Goal: Task Accomplishment & Management: Complete application form

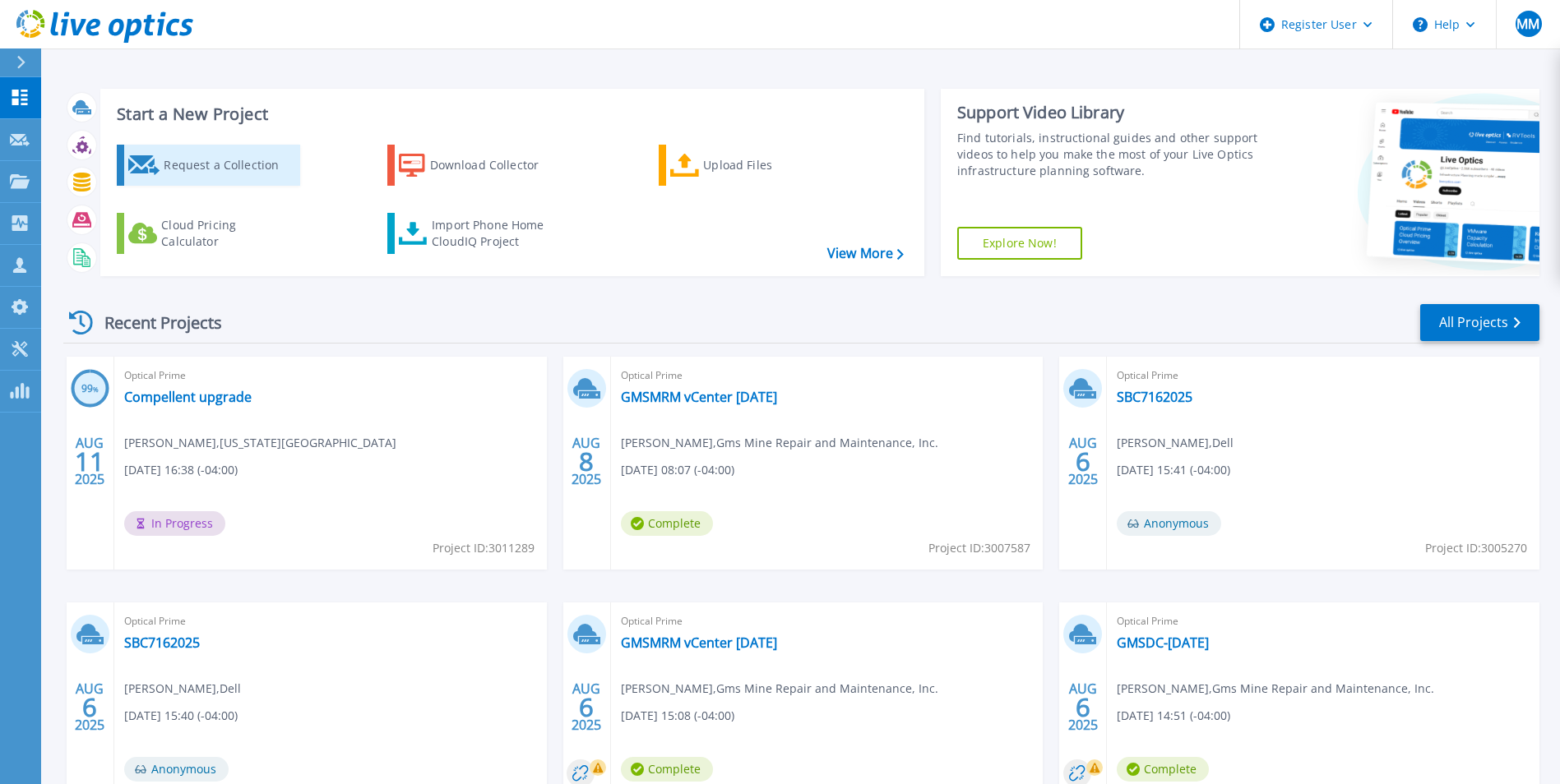
click at [204, 154] on div "Request a Collection" at bounding box center [229, 166] width 132 height 33
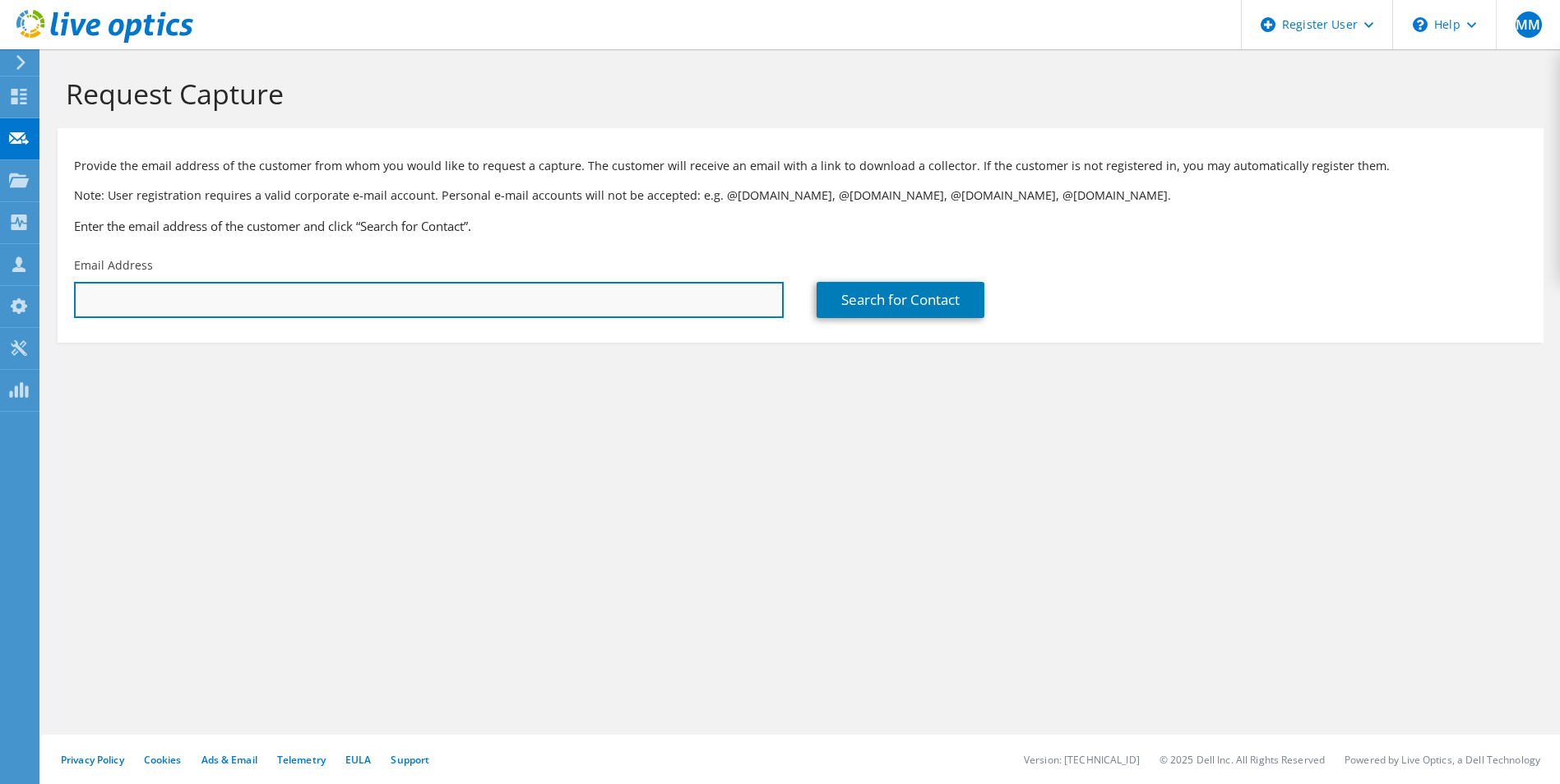
click at [380, 300] on input "text" at bounding box center [428, 299] width 710 height 36
paste input "[EMAIL_ADDRESS][DOMAIN_NAME]"
type input "[EMAIL_ADDRESS][DOMAIN_NAME]"
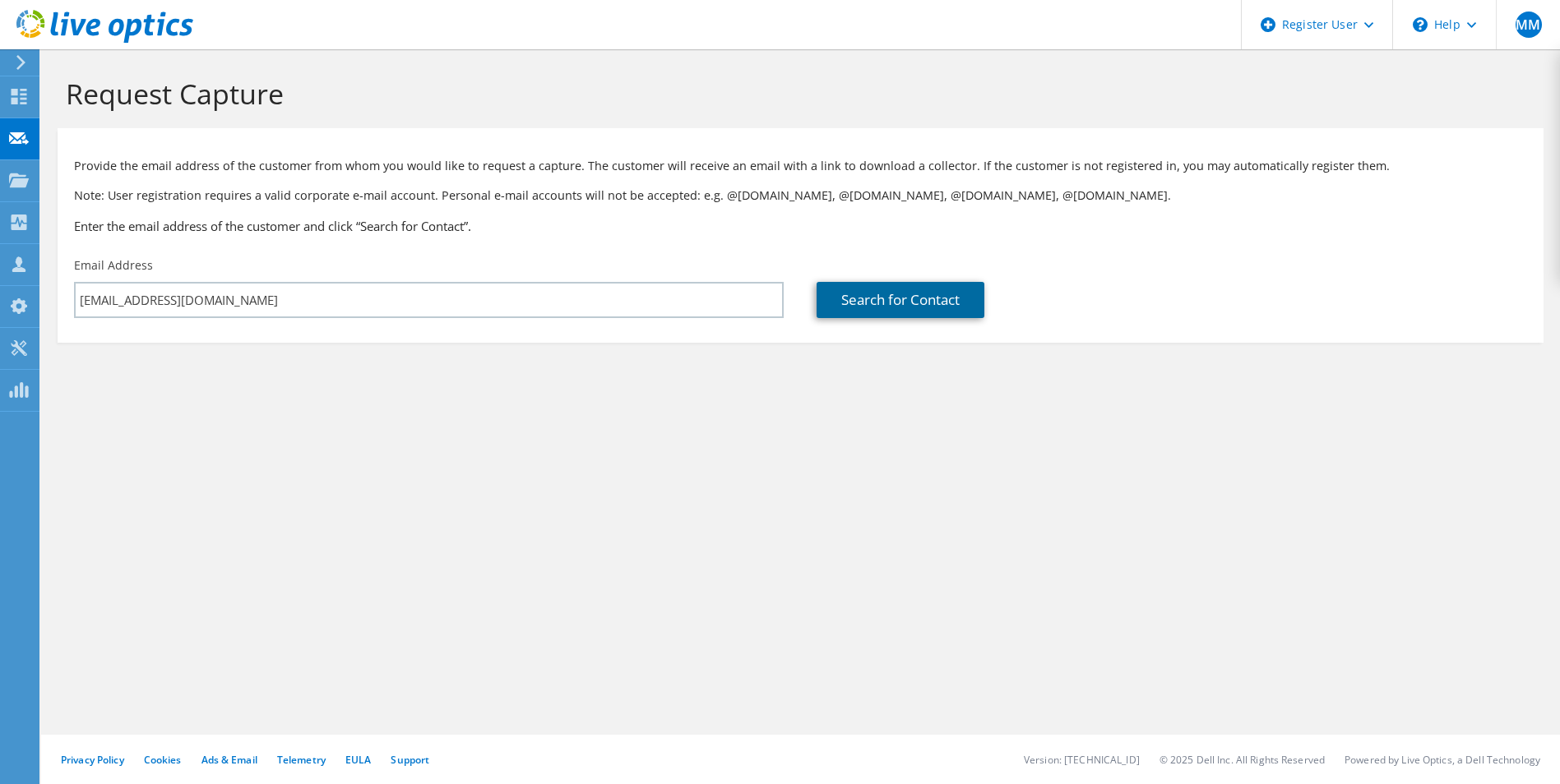
click at [899, 303] on link "Search for Contact" at bounding box center [900, 299] width 168 height 36
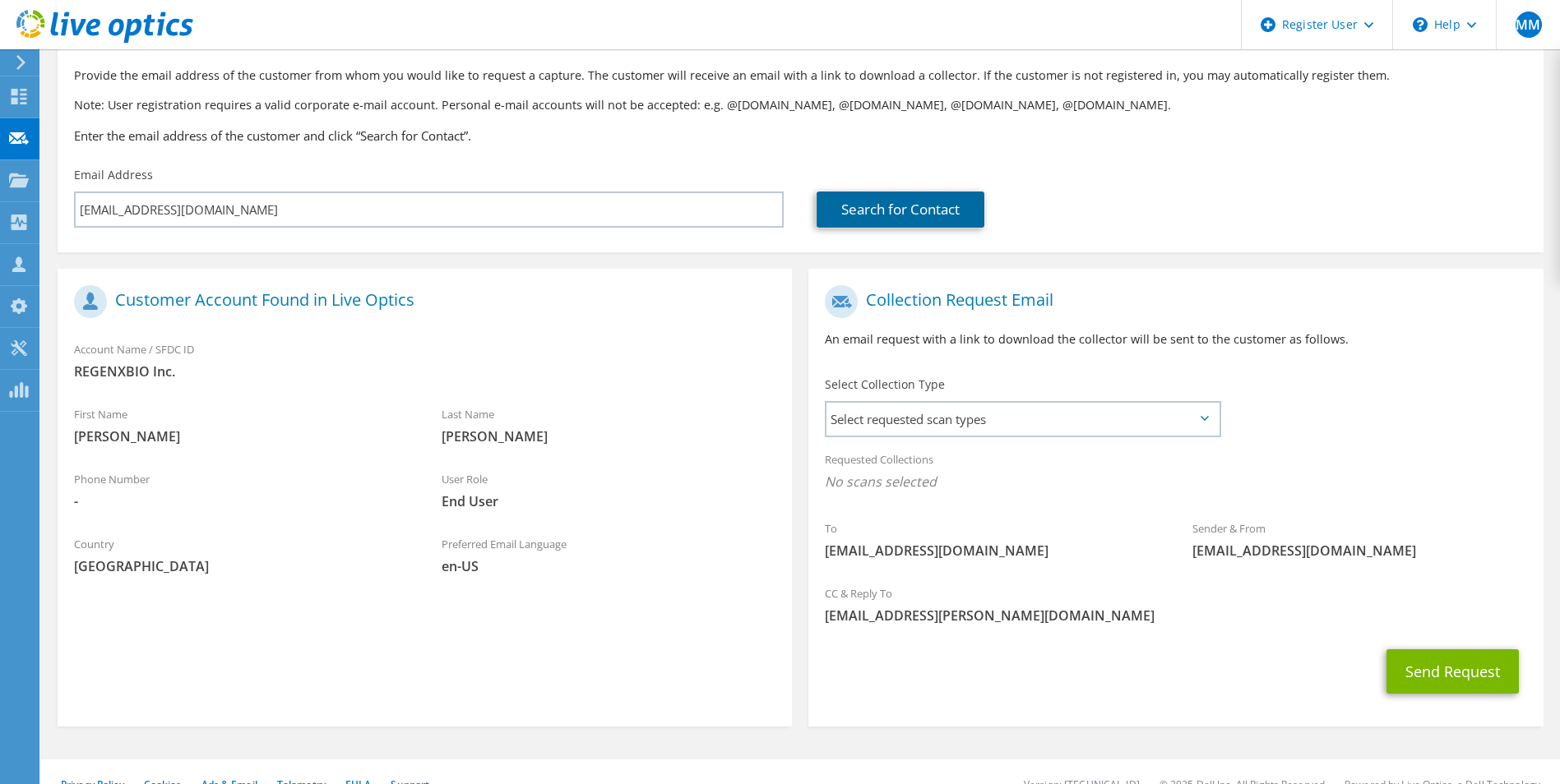
scroll to position [115, 0]
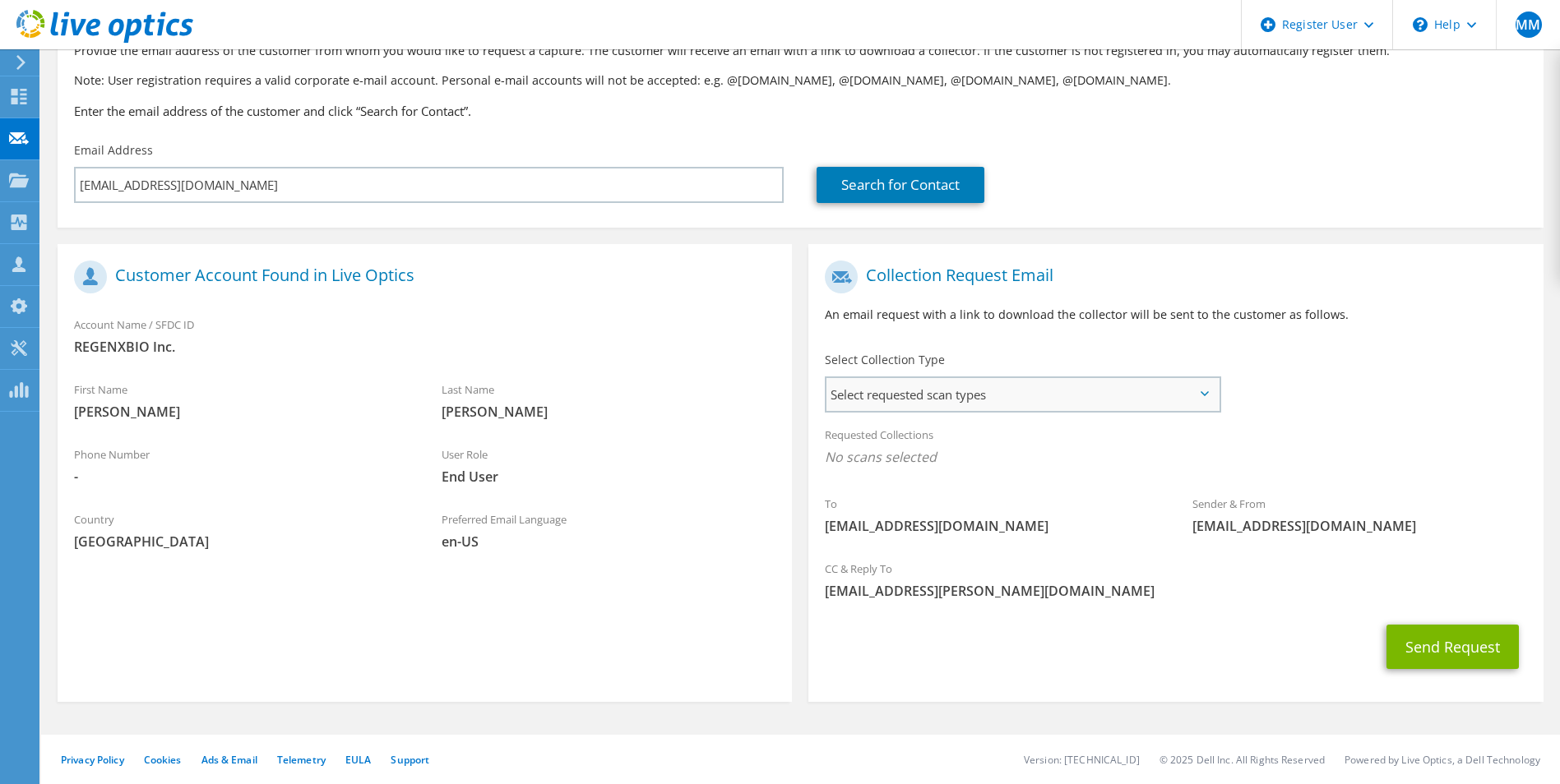
click at [1042, 398] on span "Select requested scan types" at bounding box center [1023, 395] width 391 height 33
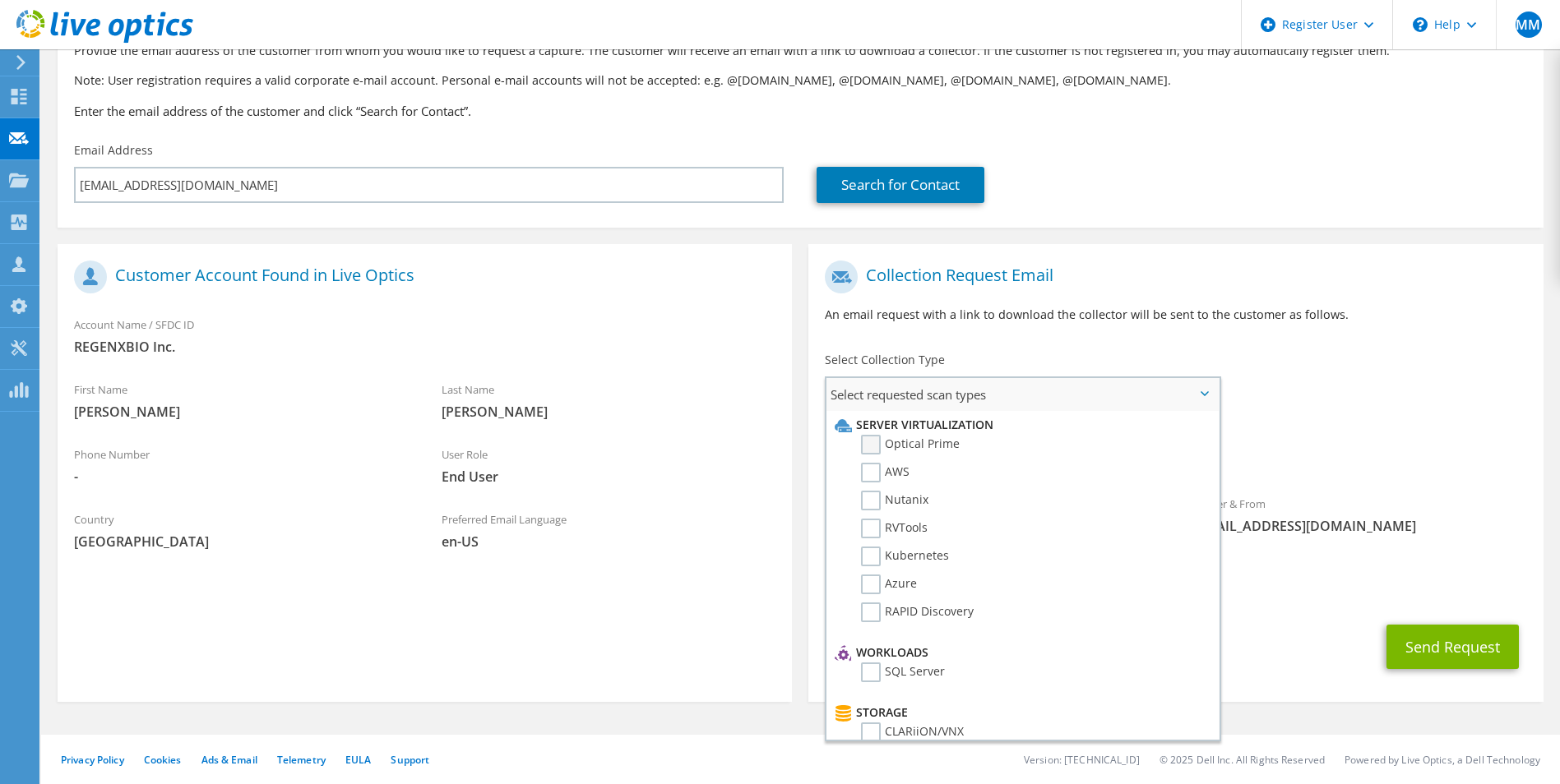
click at [918, 445] on label "Optical Prime" at bounding box center [910, 444] width 99 height 19
click at [0, 0] on input "Optical Prime" at bounding box center [0, 0] width 0 height 0
drag, startPoint x: 1410, startPoint y: 556, endPoint x: 1425, endPoint y: 554, distance: 15.1
click at [1415, 554] on section "Collection Request Email An email request with a link to download the collector…" at bounding box center [1176, 475] width 734 height 463
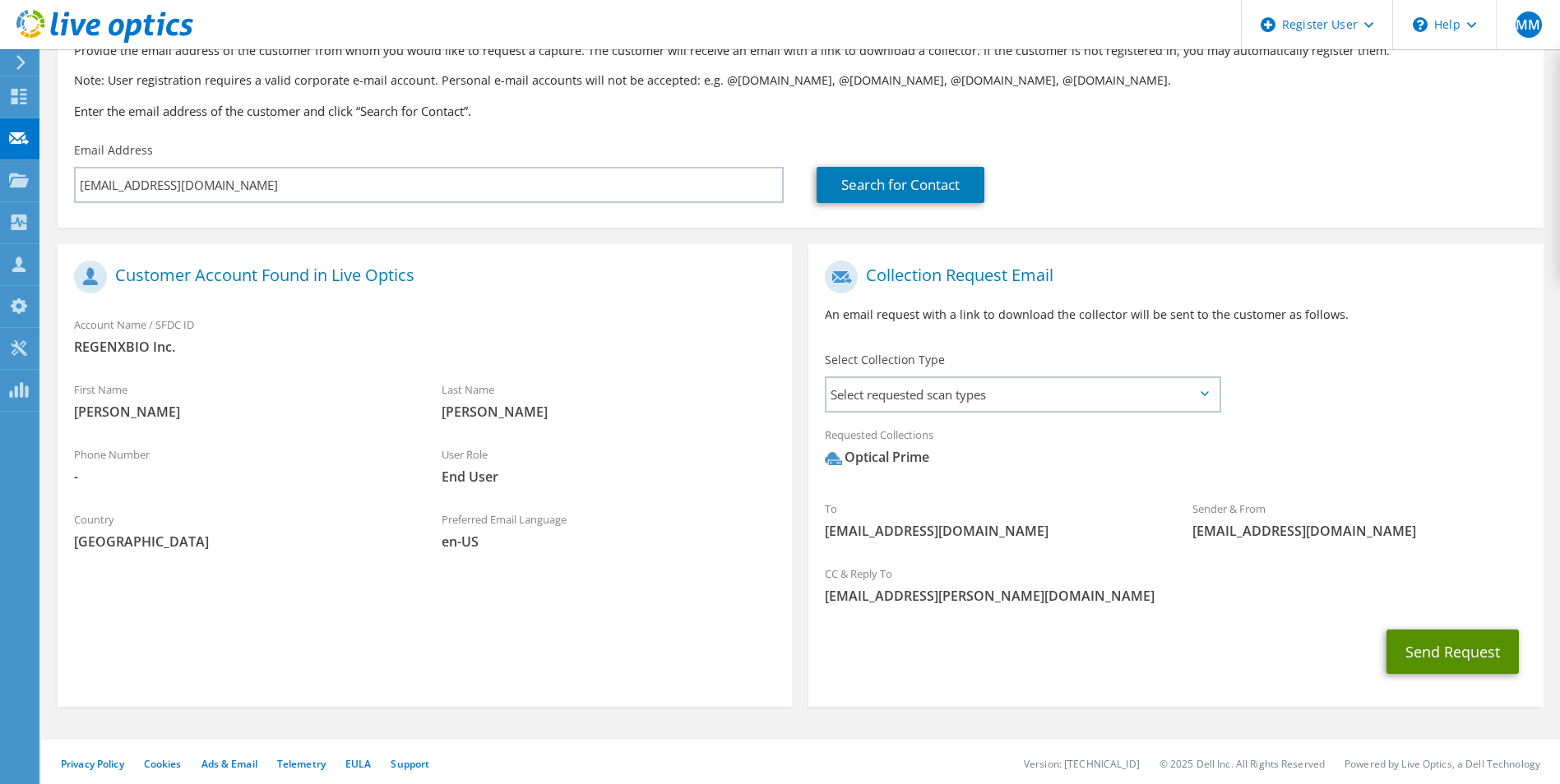
drag, startPoint x: 1425, startPoint y: 554, endPoint x: 1471, endPoint y: 645, distance: 102.0
click at [1471, 645] on button "Send Request" at bounding box center [1453, 652] width 133 height 45
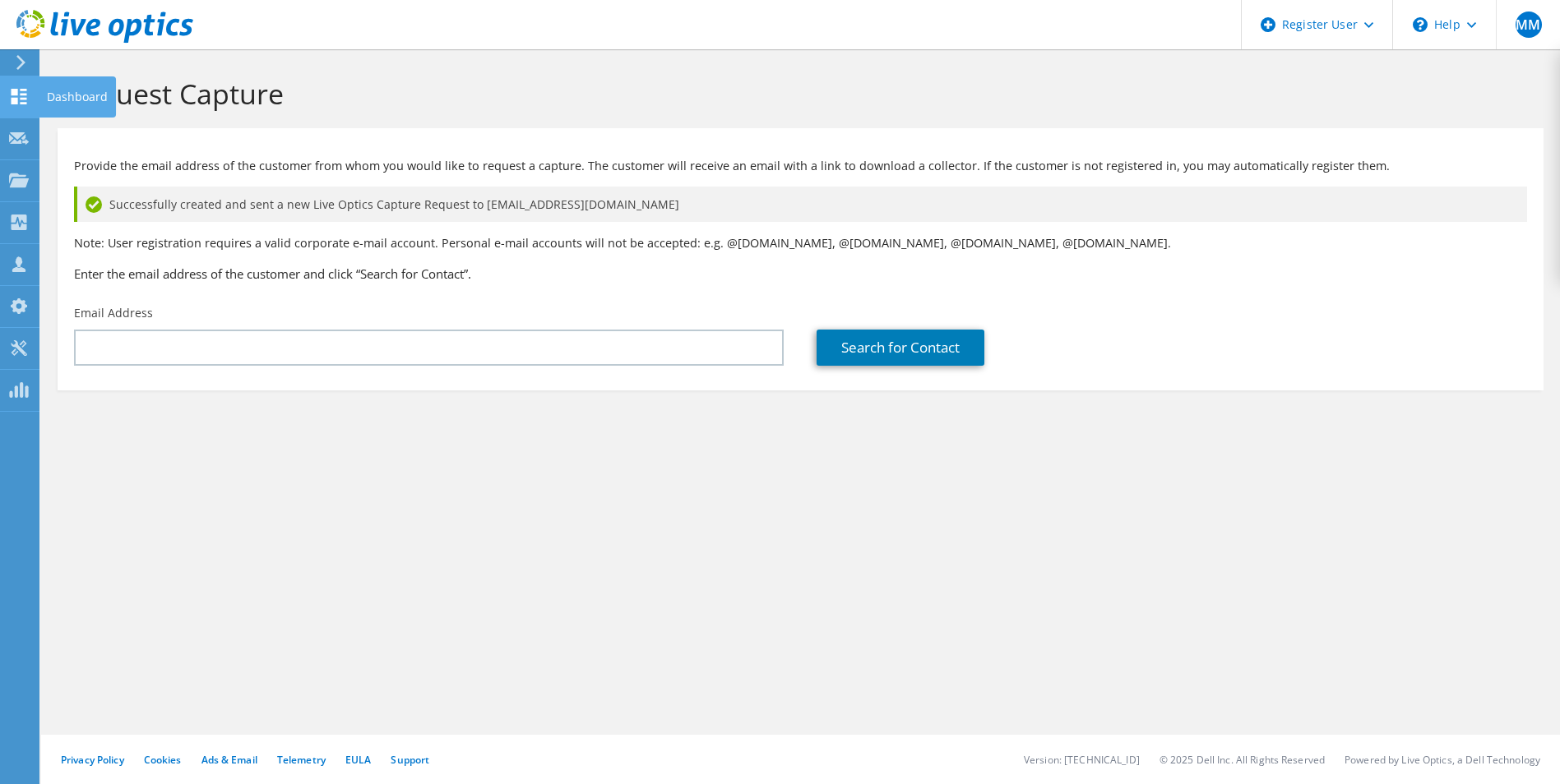
click at [59, 100] on div "Dashboard" at bounding box center [77, 97] width 77 height 41
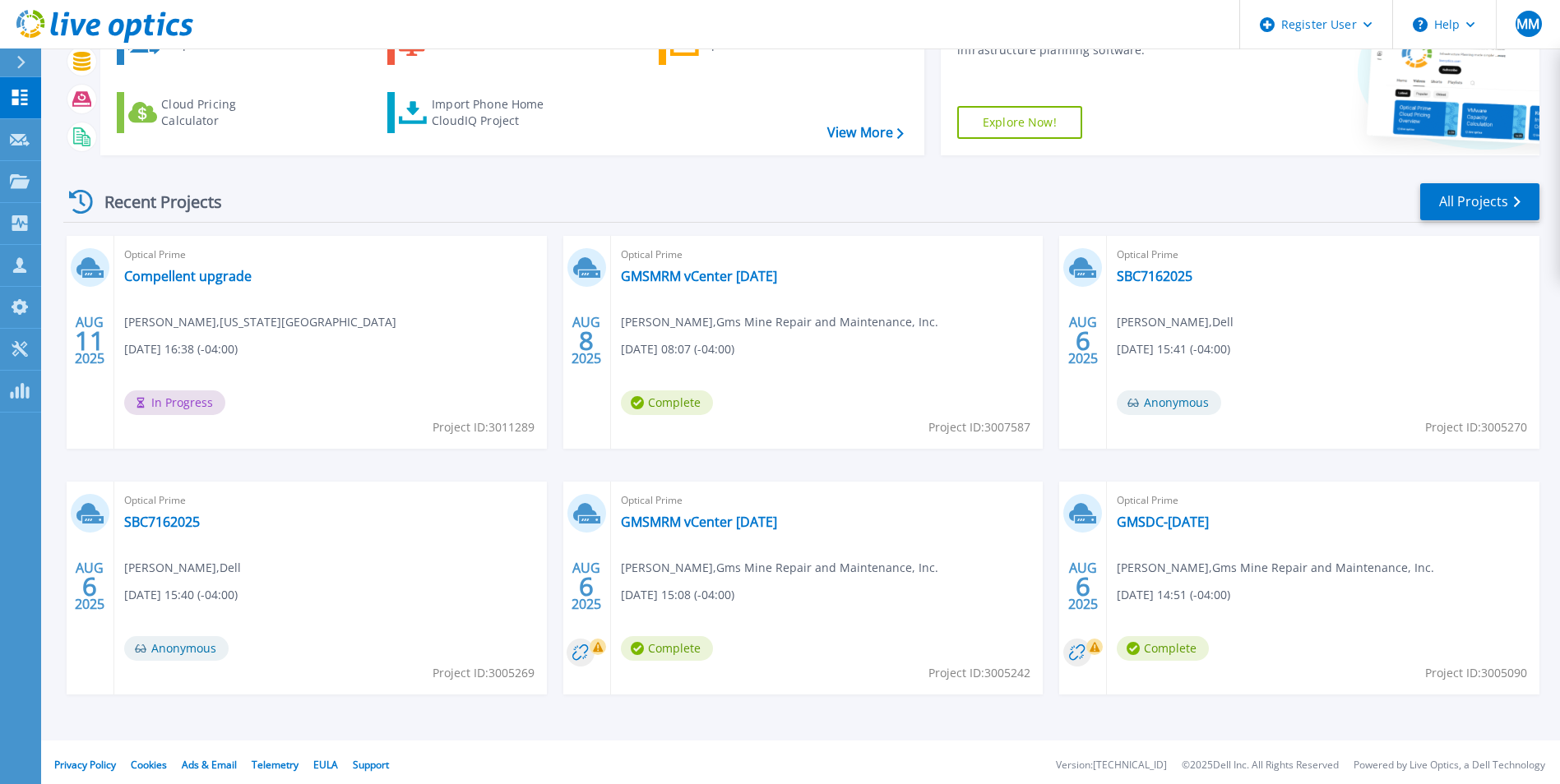
scroll to position [127, 0]
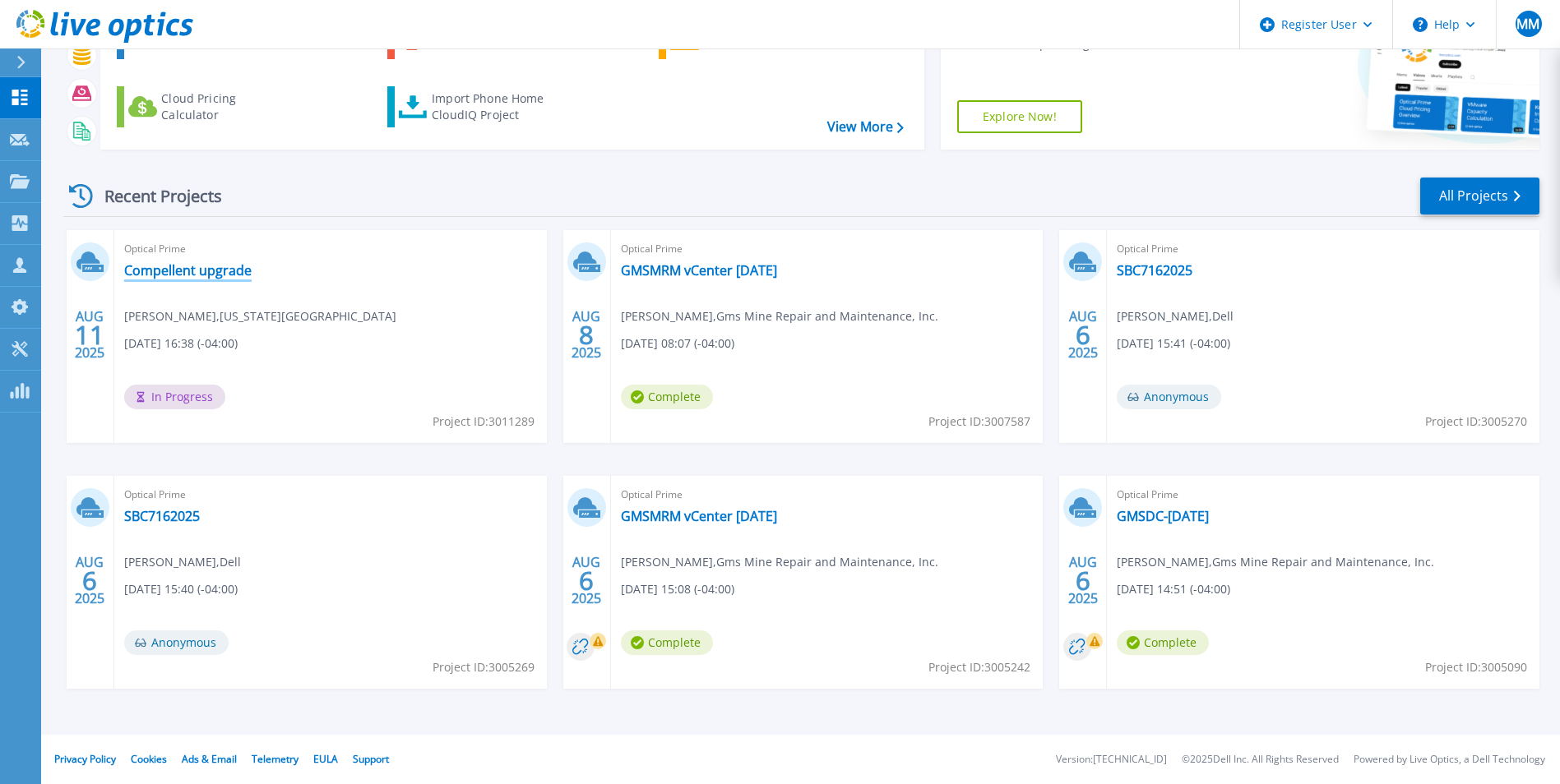
click at [149, 274] on link "Compellent upgrade" at bounding box center [188, 270] width 128 height 16
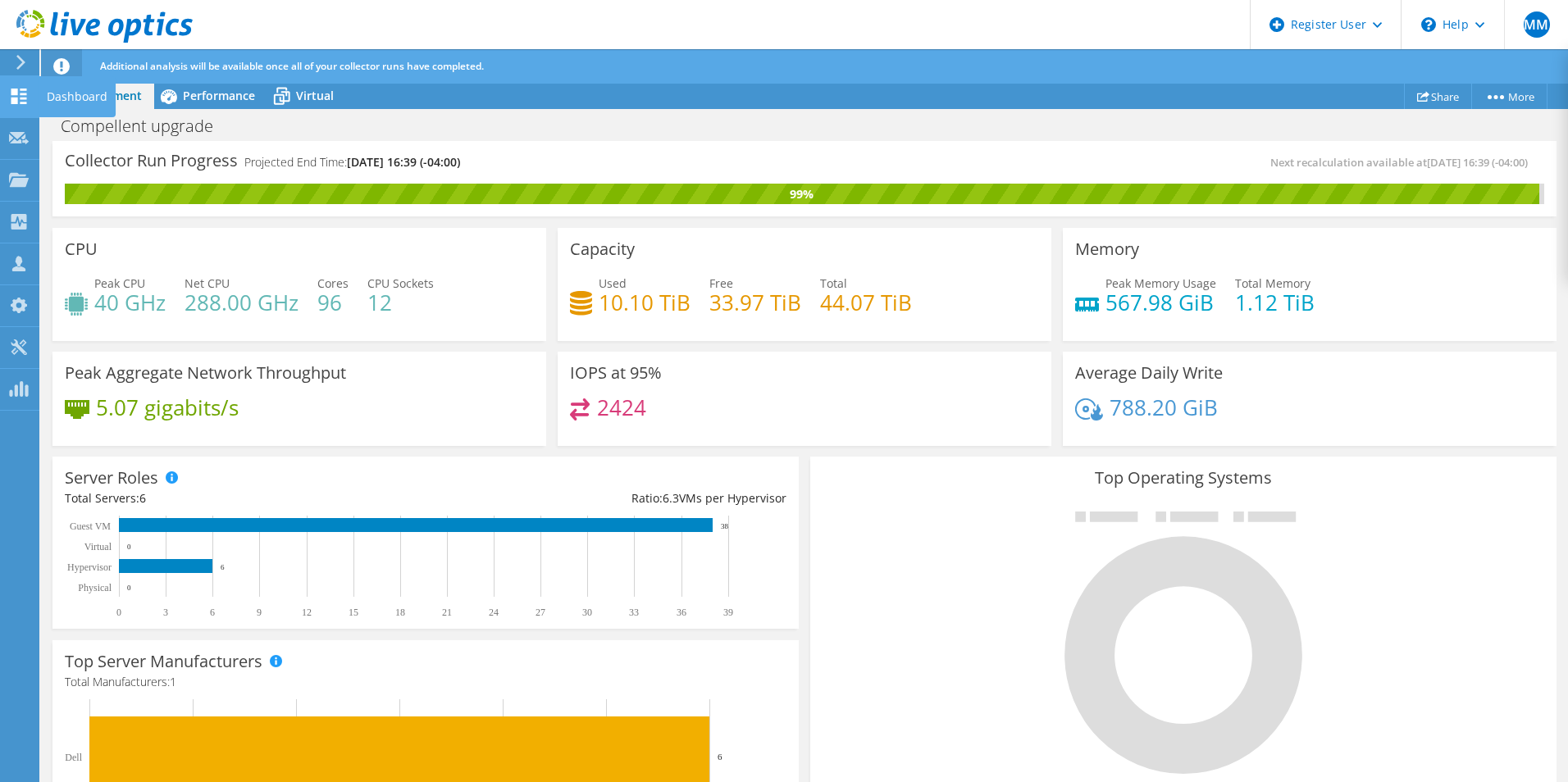
click at [11, 102] on icon at bounding box center [18, 97] width 19 height 15
